Goal: Task Accomplishment & Management: Manage account settings

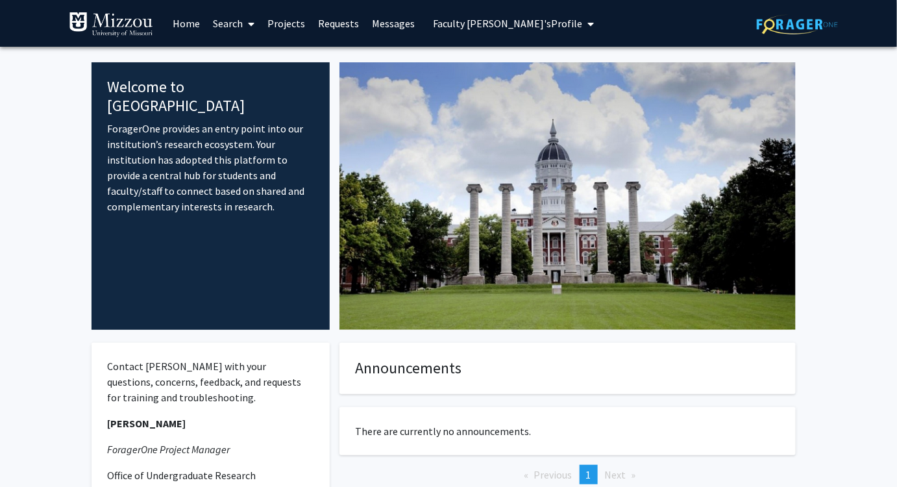
click at [511, 22] on span "Faculty [PERSON_NAME]'s Profile" at bounding box center [507, 23] width 149 height 13
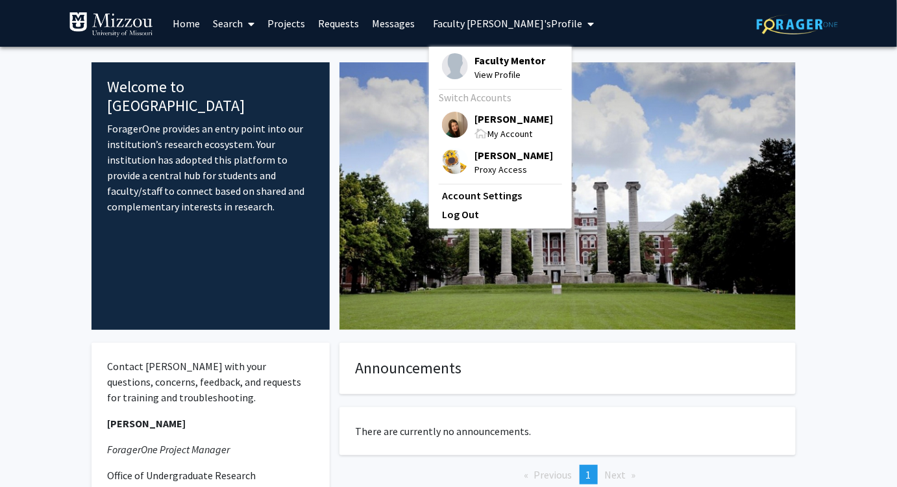
click at [498, 118] on span "[PERSON_NAME]" at bounding box center [513, 119] width 79 height 14
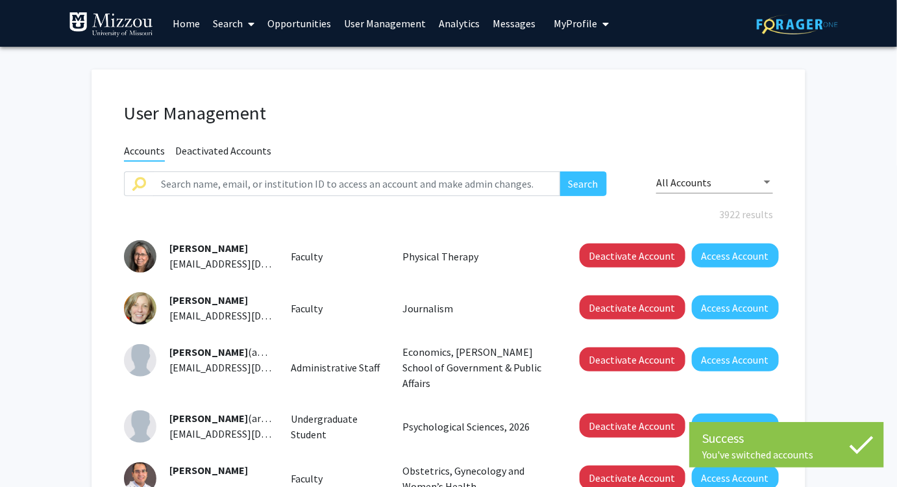
click at [858, 134] on fg-user-management "User Management Accounts Deactivated Accounts Search All Accounts 3922 results …" at bounding box center [448, 459] width 897 height 825
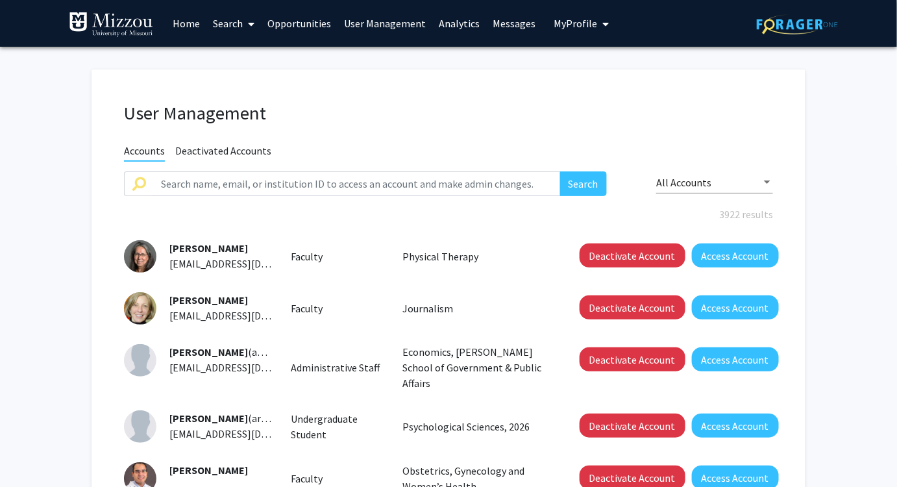
click at [837, 111] on fg-user-management "User Management Accounts Deactivated Accounts Search All Accounts 3922 results …" at bounding box center [448, 459] width 897 height 825
click at [848, 169] on fg-user-management "User Management Accounts Deactivated Accounts Search All Accounts 3922 results …" at bounding box center [448, 459] width 897 height 825
click at [852, 153] on fg-user-management "User Management Accounts Deactivated Accounts Search All Accounts 3922 results …" at bounding box center [448, 459] width 897 height 825
click at [859, 112] on fg-user-management "User Management Accounts Deactivated Accounts Search All Accounts 3922 results …" at bounding box center [448, 459] width 897 height 825
